Goal: Information Seeking & Learning: Learn about a topic

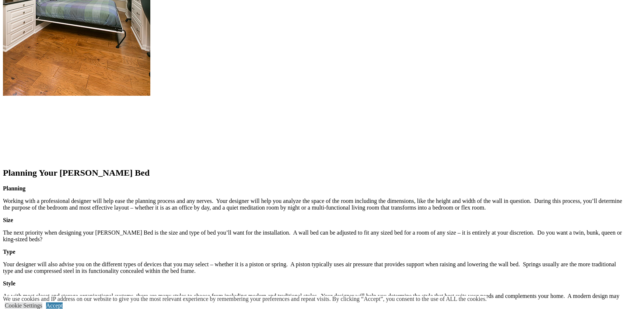
scroll to position [1049, 0]
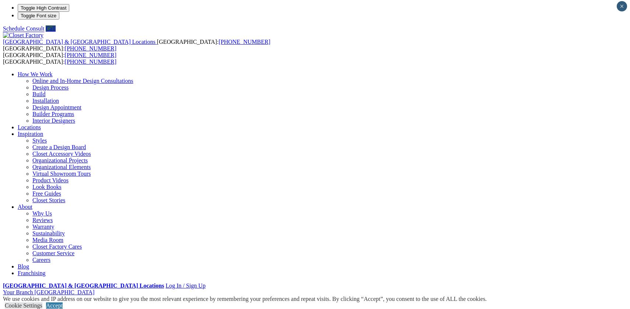
scroll to position [0, 0]
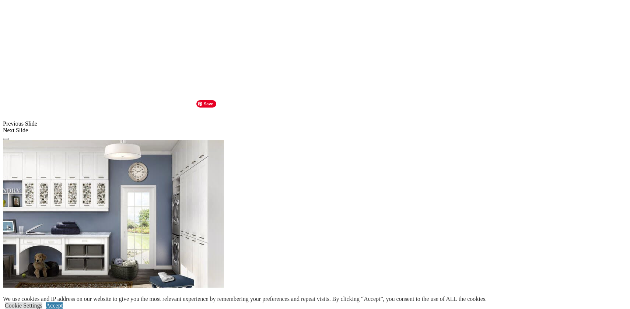
scroll to position [579, 0]
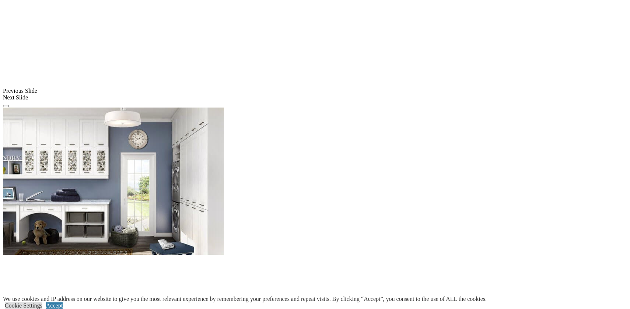
scroll to position [608, 0]
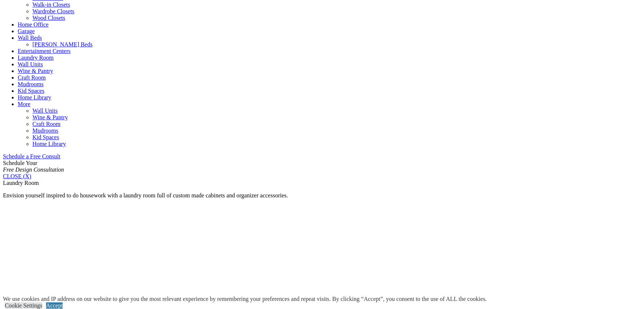
scroll to position [341, 0]
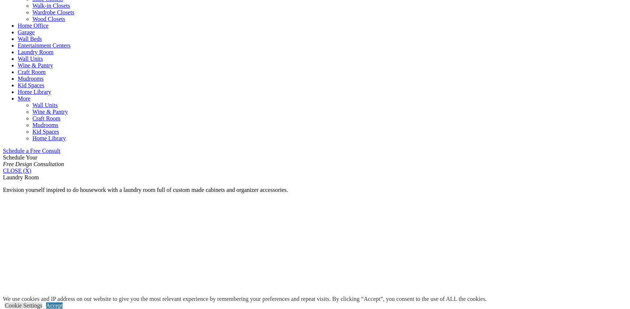
click at [35, 34] on link "Garage" at bounding box center [26, 32] width 17 height 6
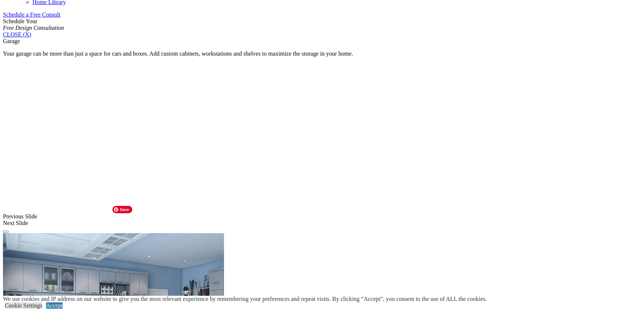
scroll to position [485, 0]
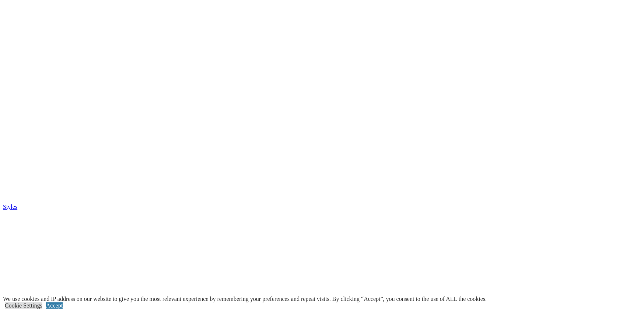
scroll to position [1918, 0]
